Goal: Task Accomplishment & Management: Use online tool/utility

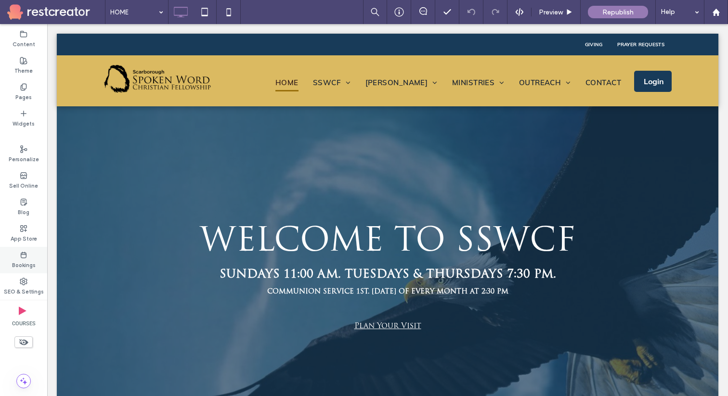
click at [21, 253] on use at bounding box center [23, 255] width 5 height 6
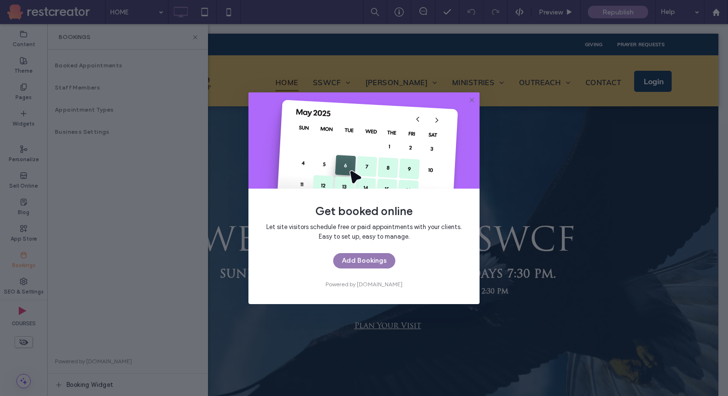
click at [472, 102] on icon at bounding box center [472, 100] width 8 height 8
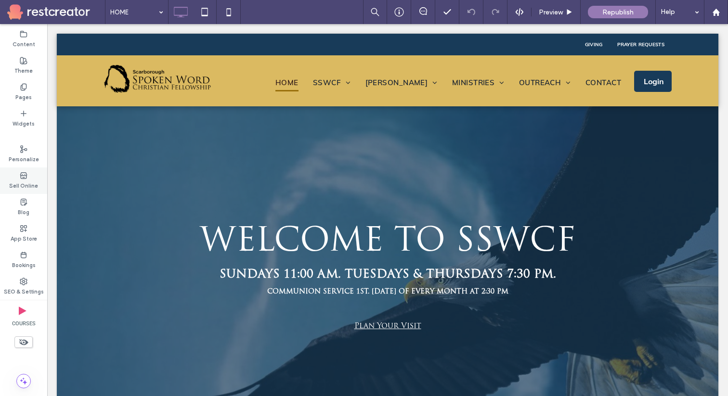
click at [25, 173] on use at bounding box center [23, 175] width 6 height 6
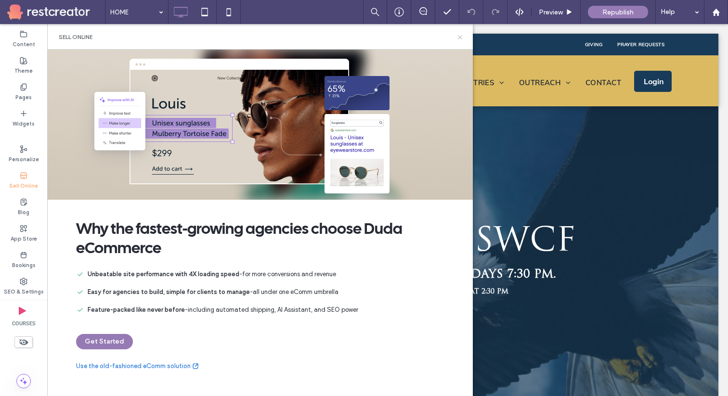
click at [461, 38] on use at bounding box center [460, 37] width 4 height 4
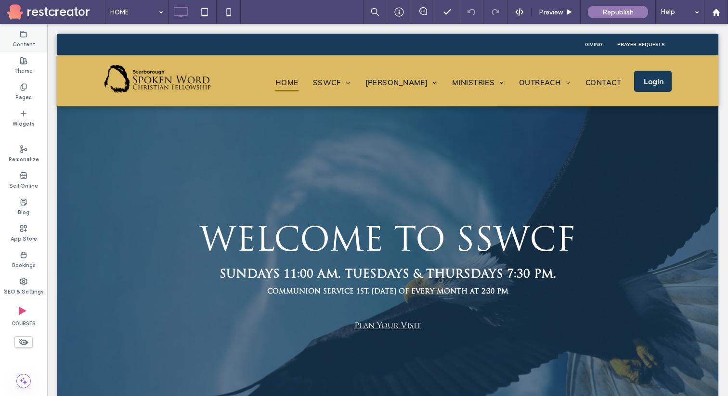
click at [25, 44] on label "Content" at bounding box center [24, 43] width 23 height 11
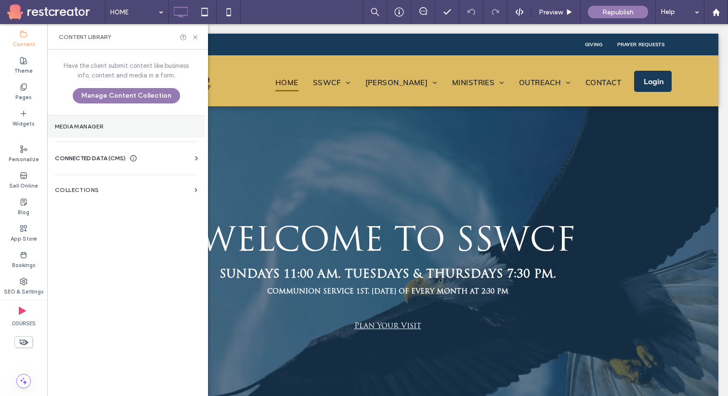
click at [73, 131] on section "Media Manager" at bounding box center [126, 127] width 158 height 22
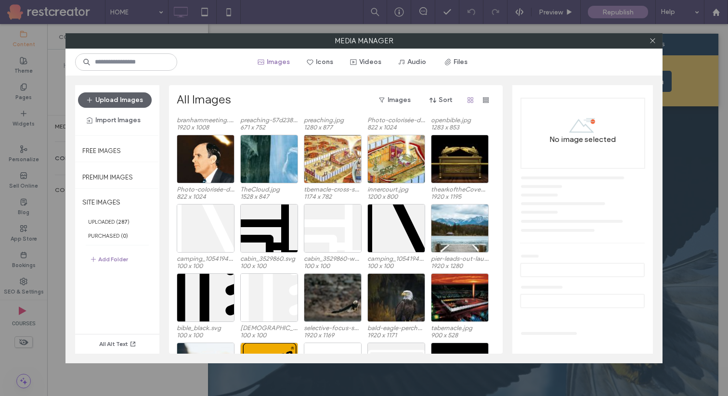
scroll to position [2703, 0]
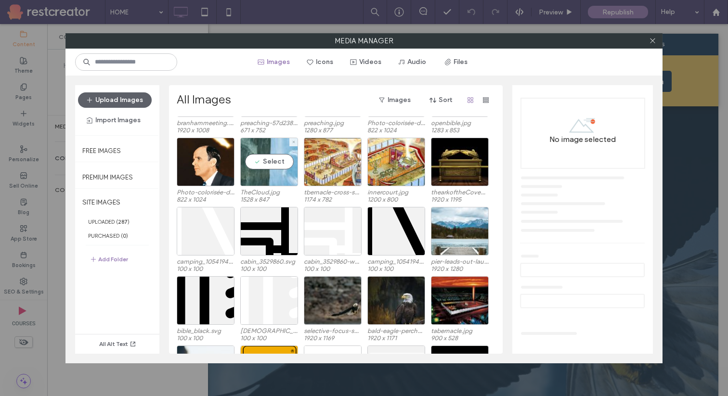
click at [268, 161] on div "Select" at bounding box center [269, 162] width 58 height 49
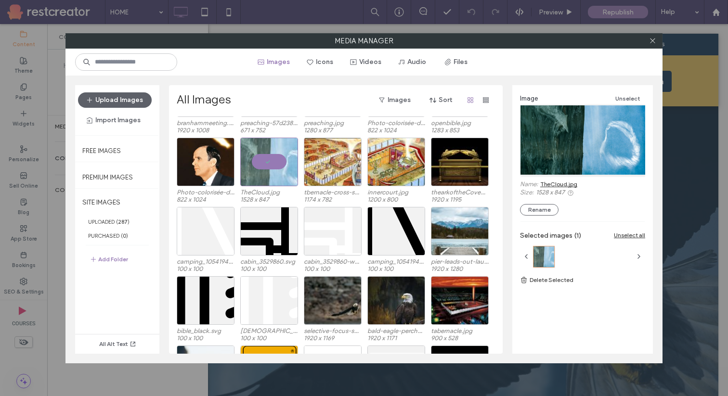
click at [569, 184] on link "TheCloud.jpg" at bounding box center [558, 184] width 37 height 7
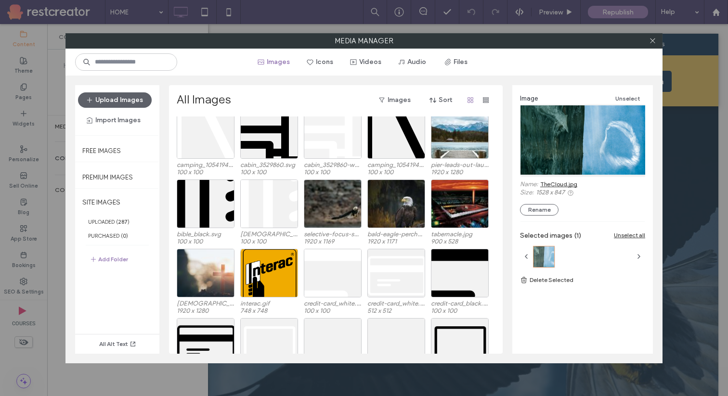
scroll to position [2800, 0]
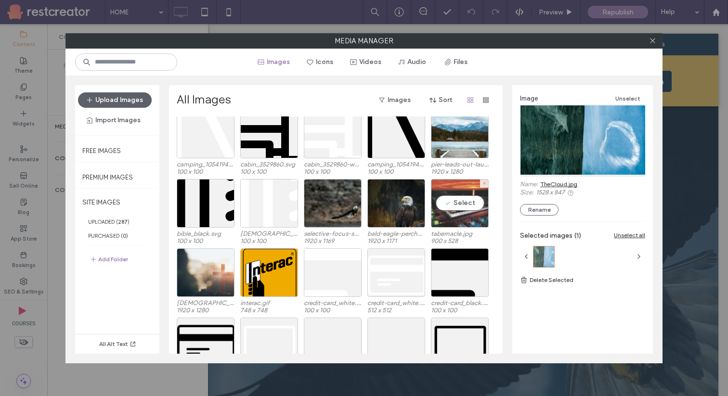
click at [461, 200] on div "Select" at bounding box center [460, 203] width 58 height 49
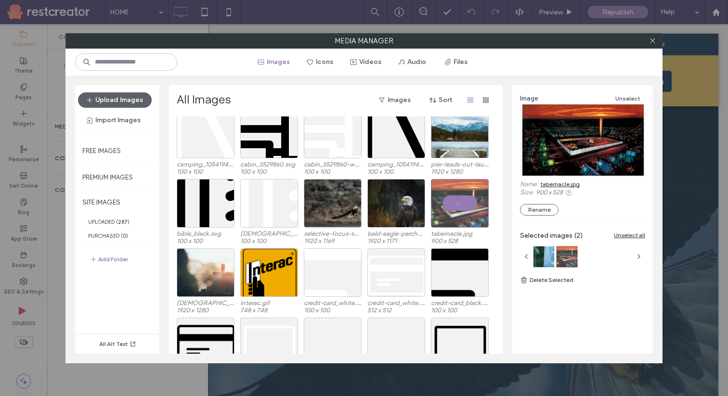
click at [561, 184] on link "tabernacle.jpg" at bounding box center [559, 184] width 39 height 7
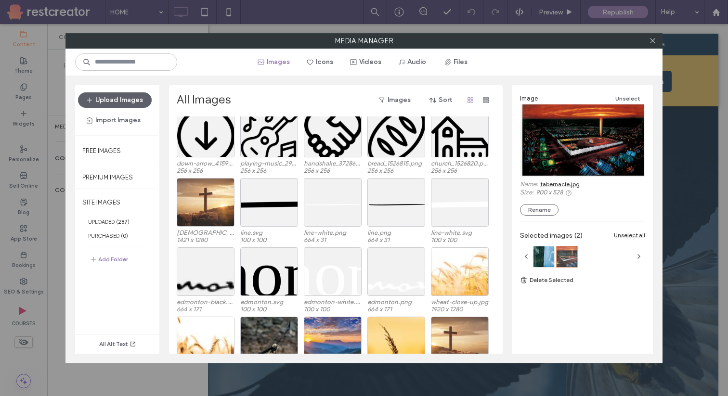
scroll to position [3221, 0]
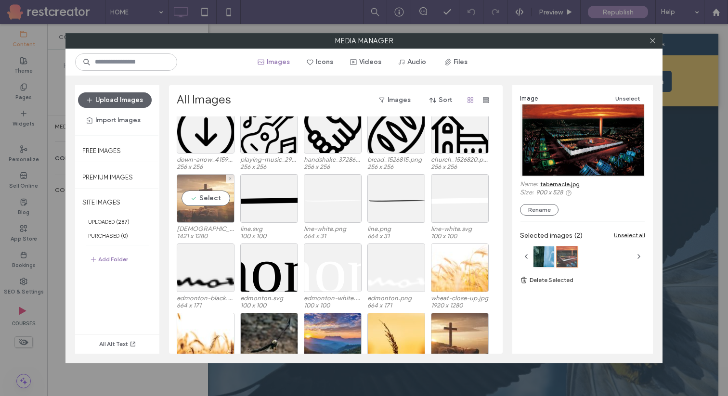
click at [210, 216] on div "Select" at bounding box center [206, 198] width 58 height 49
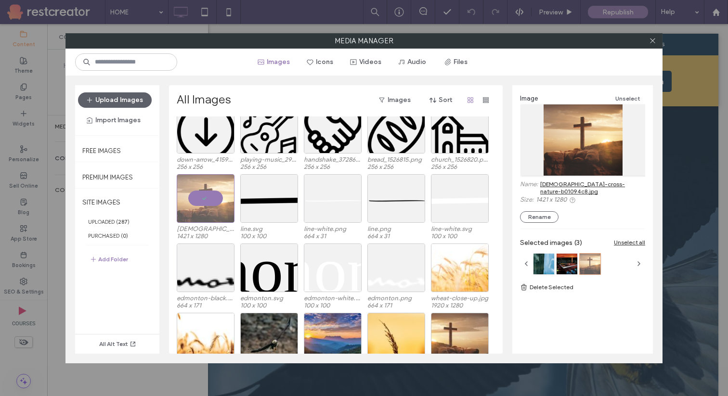
click at [579, 184] on link "christian-cross-nature-b01094c8.jpg" at bounding box center [592, 188] width 105 height 14
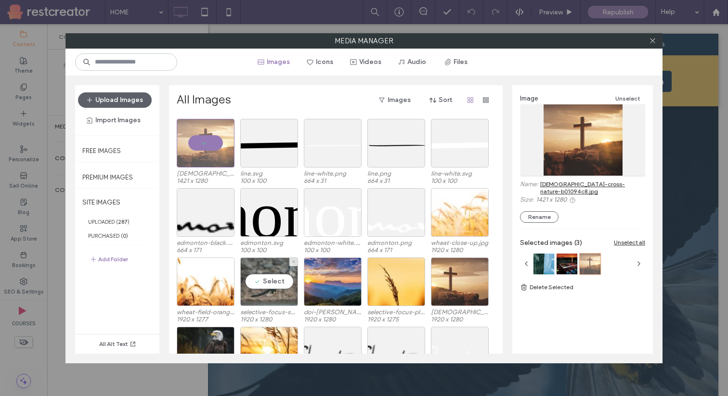
scroll to position [3276, 0]
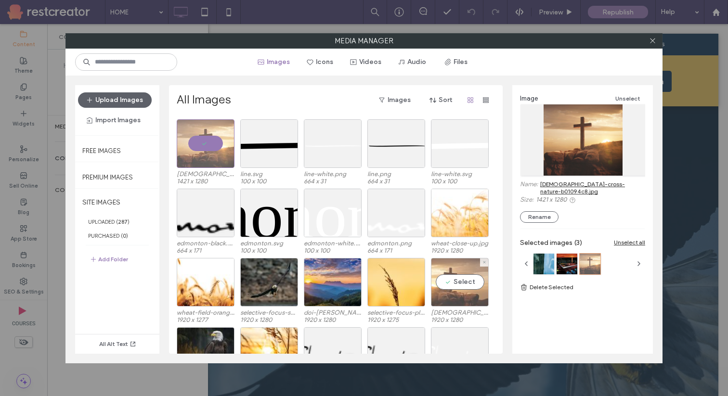
click at [457, 284] on div "Select" at bounding box center [460, 282] width 58 height 49
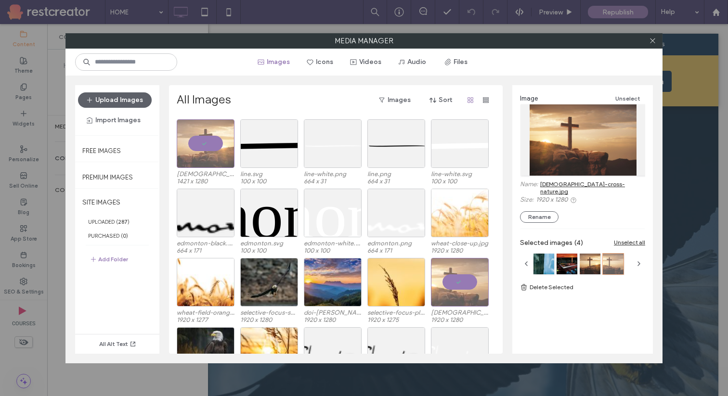
click at [582, 182] on link "christian-cross-nature.jpg" at bounding box center [592, 188] width 105 height 14
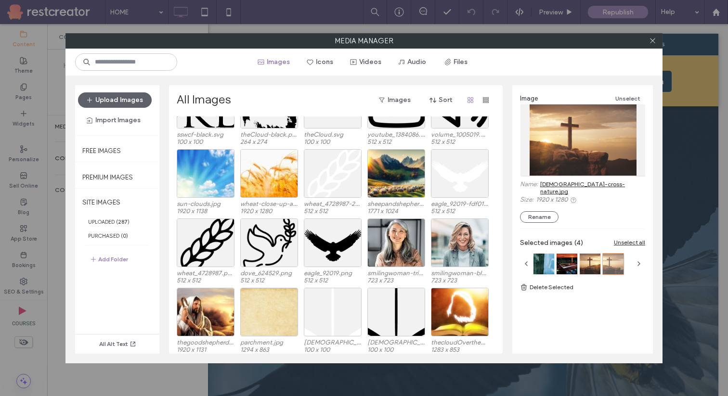
scroll to position [2413, 0]
